Goal: Transaction & Acquisition: Purchase product/service

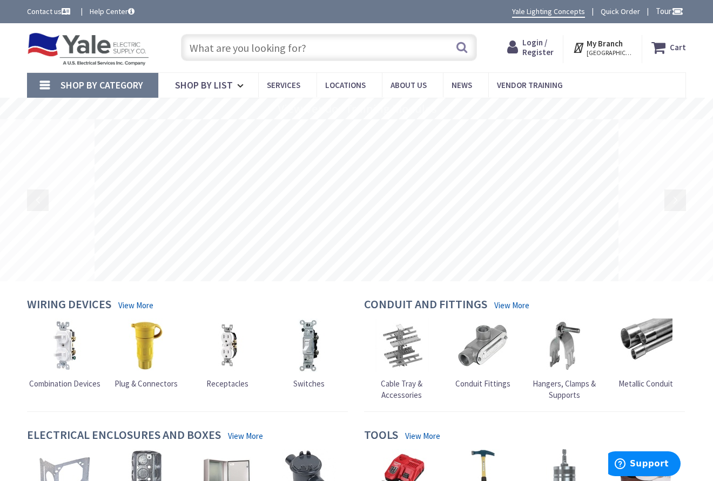
click at [553, 52] on span "Login / Register" at bounding box center [537, 47] width 31 height 20
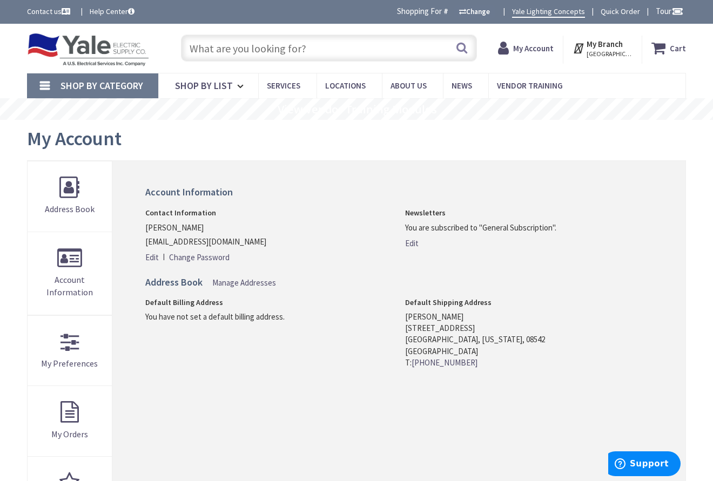
click at [273, 54] on input "text" at bounding box center [329, 48] width 296 height 27
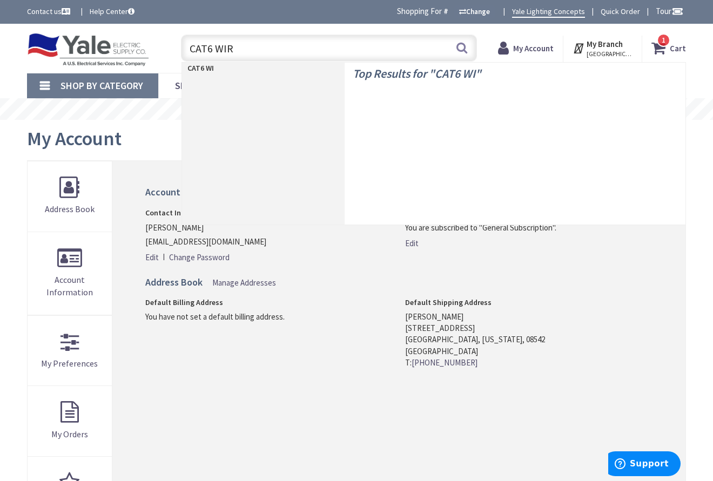
type input "CAT6 WIRE"
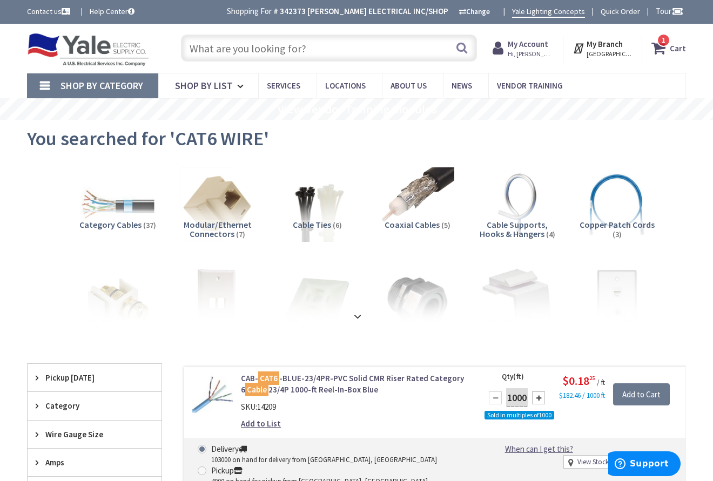
click at [359, 45] on input "text" at bounding box center [329, 48] width 296 height 27
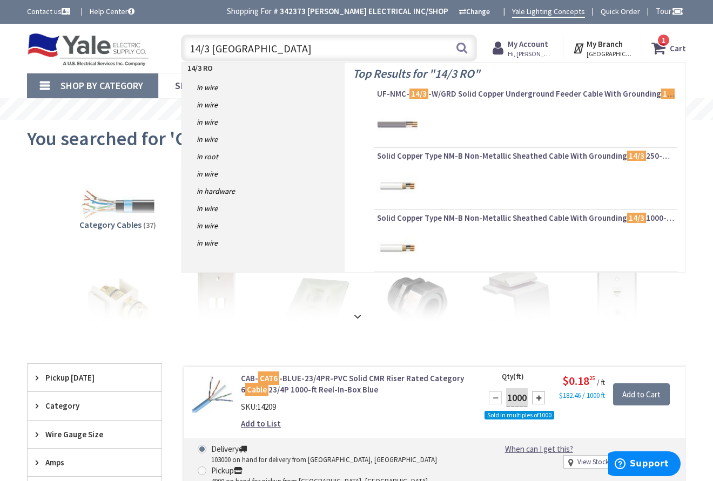
type input "14/3 ROMEX"
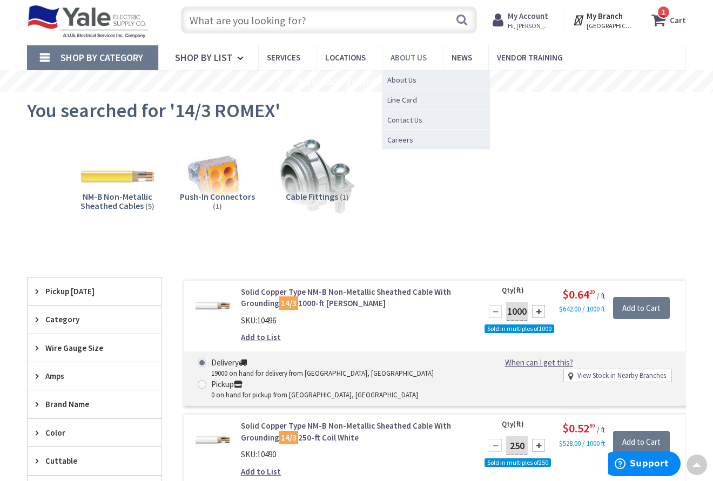
scroll to position [1, 0]
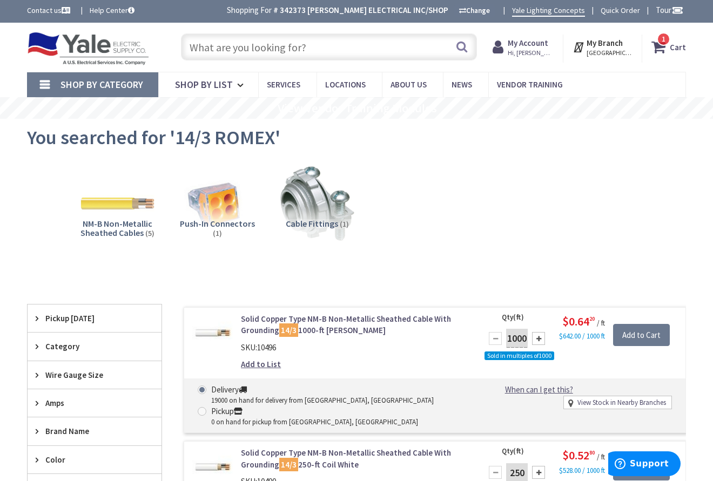
click at [357, 49] on input "text" at bounding box center [329, 46] width 296 height 27
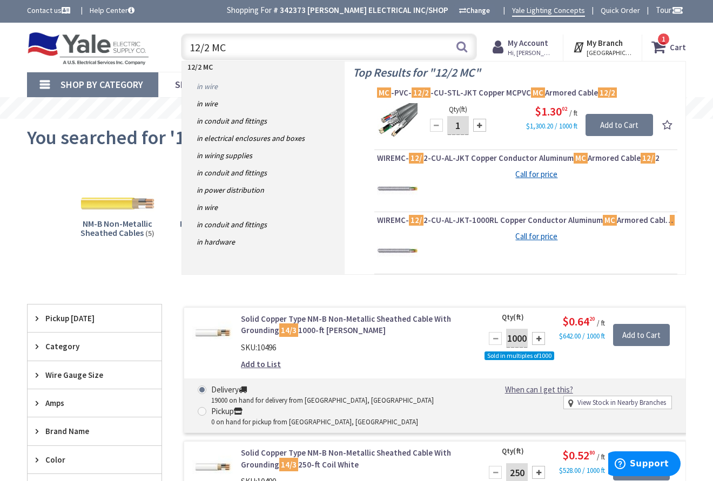
type input "12/2 MC"
click at [211, 85] on link "in Wire" at bounding box center [263, 86] width 163 height 17
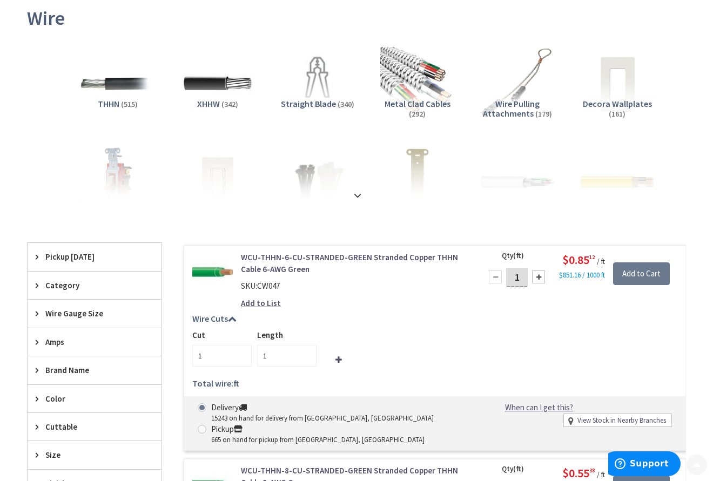
scroll to position [162, 0]
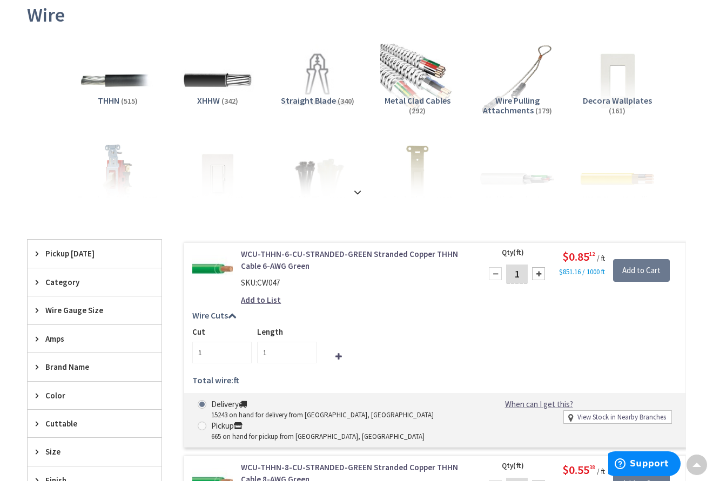
click at [432, 111] on h5 "Metal Clad Cables (292)" at bounding box center [417, 105] width 83 height 19
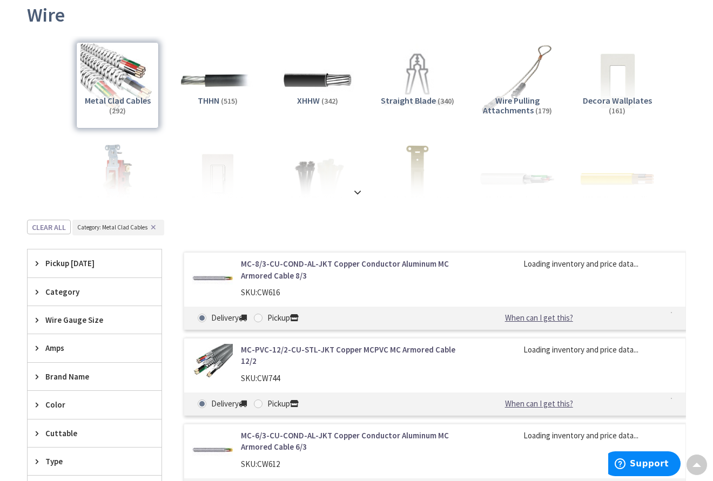
scroll to position [382, 0]
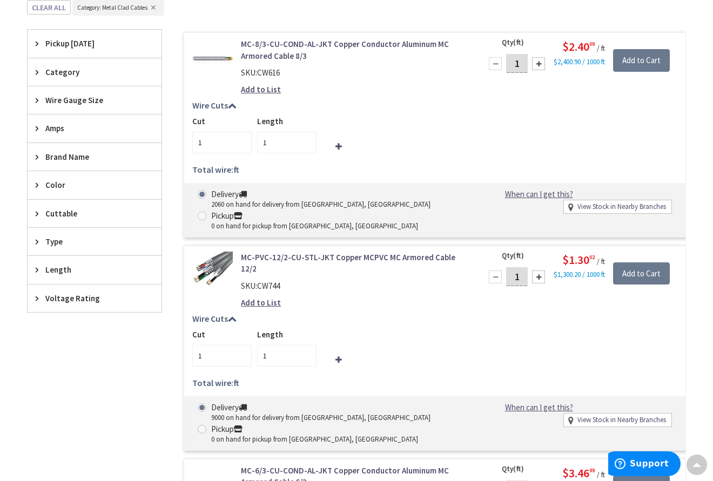
click at [388, 114] on div "Wire Cuts Cut 1 Length 1 Total wire: ft Ordered wire quantity does not match th…" at bounding box center [434, 140] width 501 height 79
